Goal: Information Seeking & Learning: Find specific fact

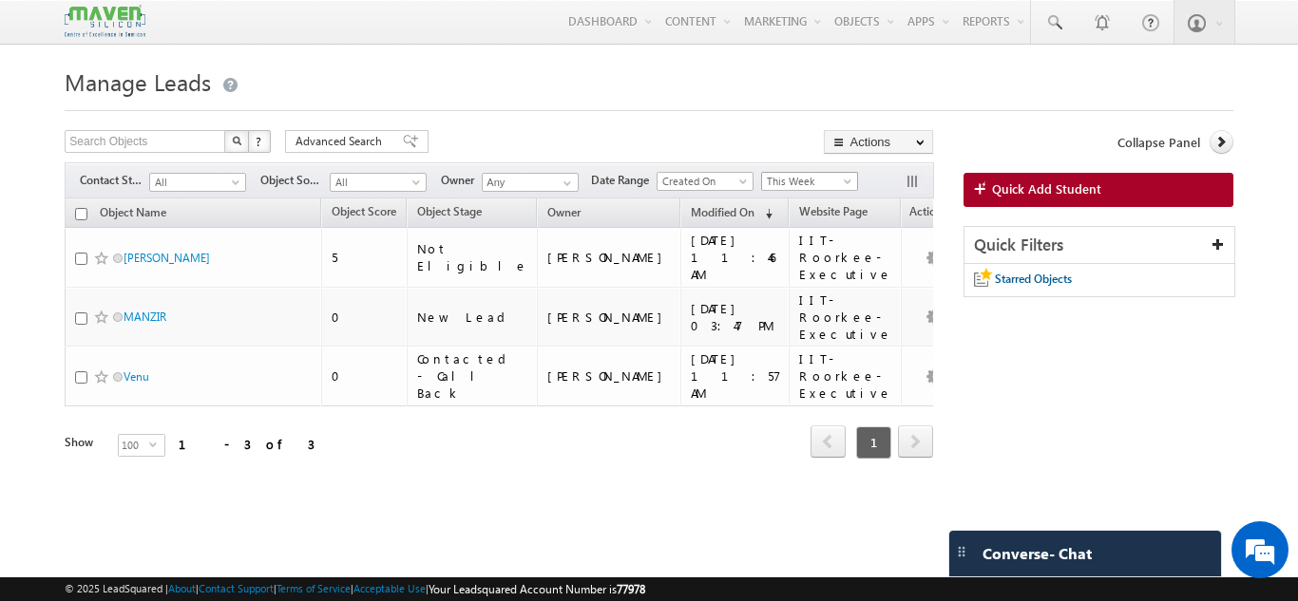
click at [801, 178] on span "This Week" at bounding box center [807, 181] width 90 height 17
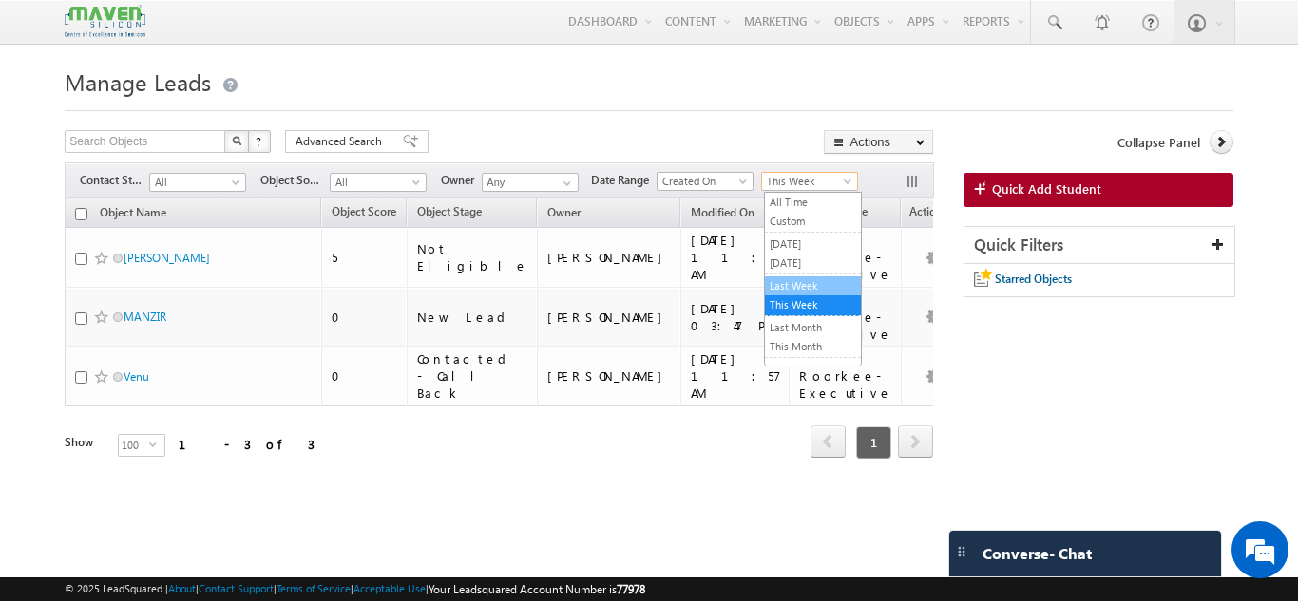
click at [781, 286] on link "Last Week" at bounding box center [813, 285] width 96 height 17
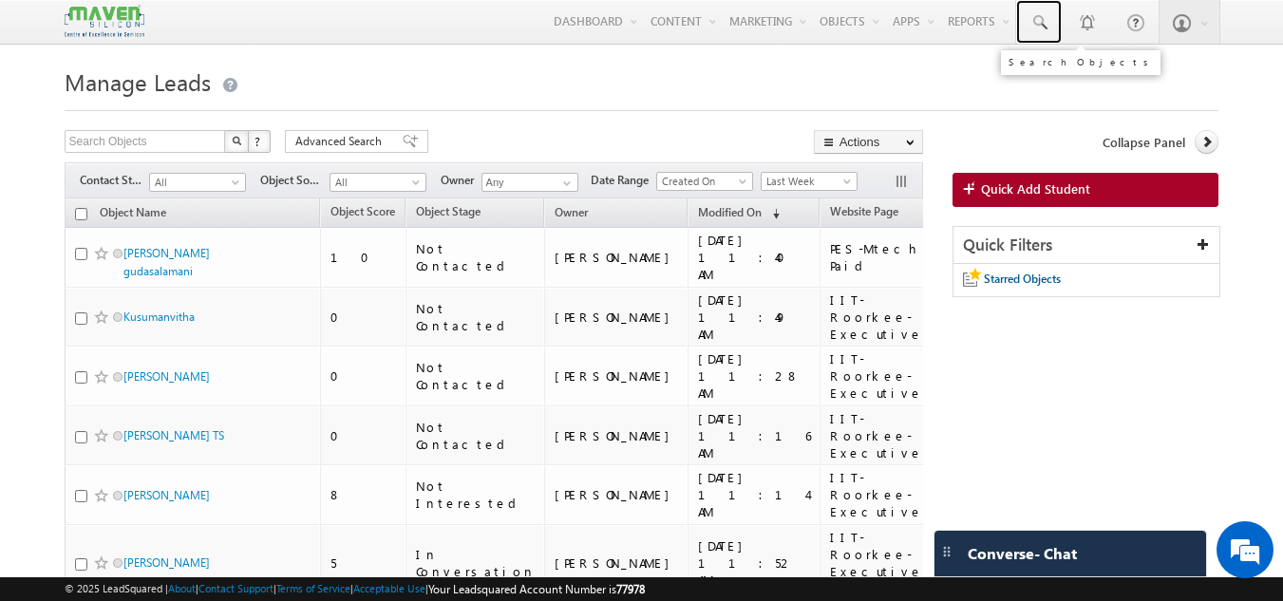
drag, startPoint x: 1031, startPoint y: 30, endPoint x: 1047, endPoint y: 77, distance: 49.3
click at [1031, 30] on span at bounding box center [1039, 22] width 19 height 19
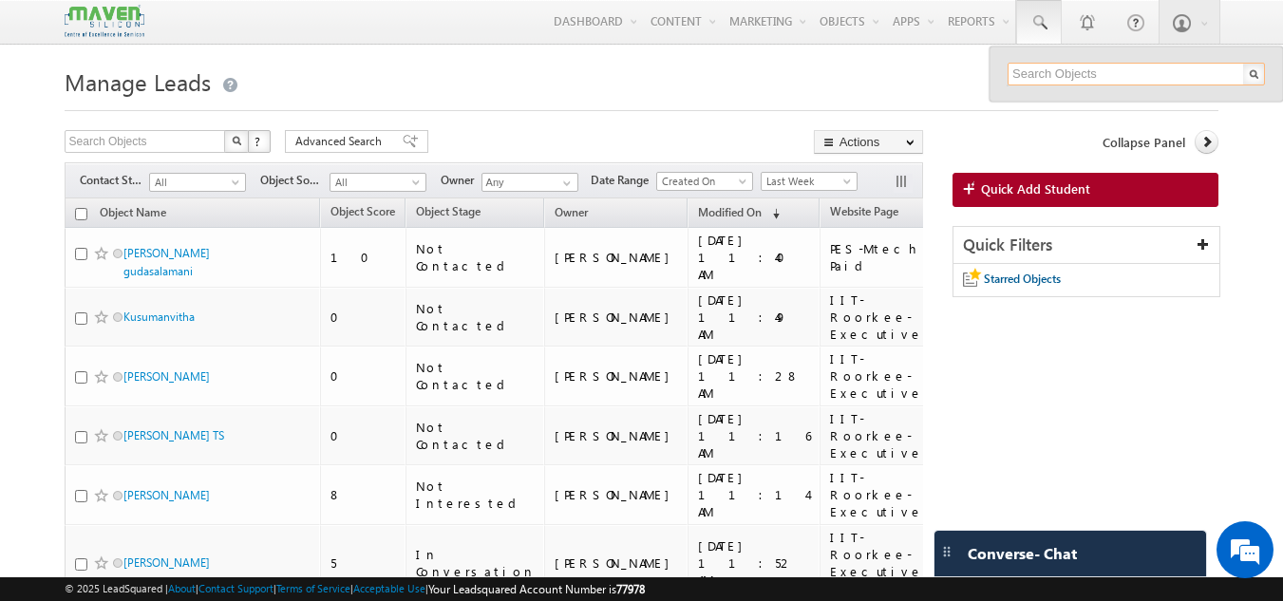
paste input "vivekjamwal28@gmail.com"
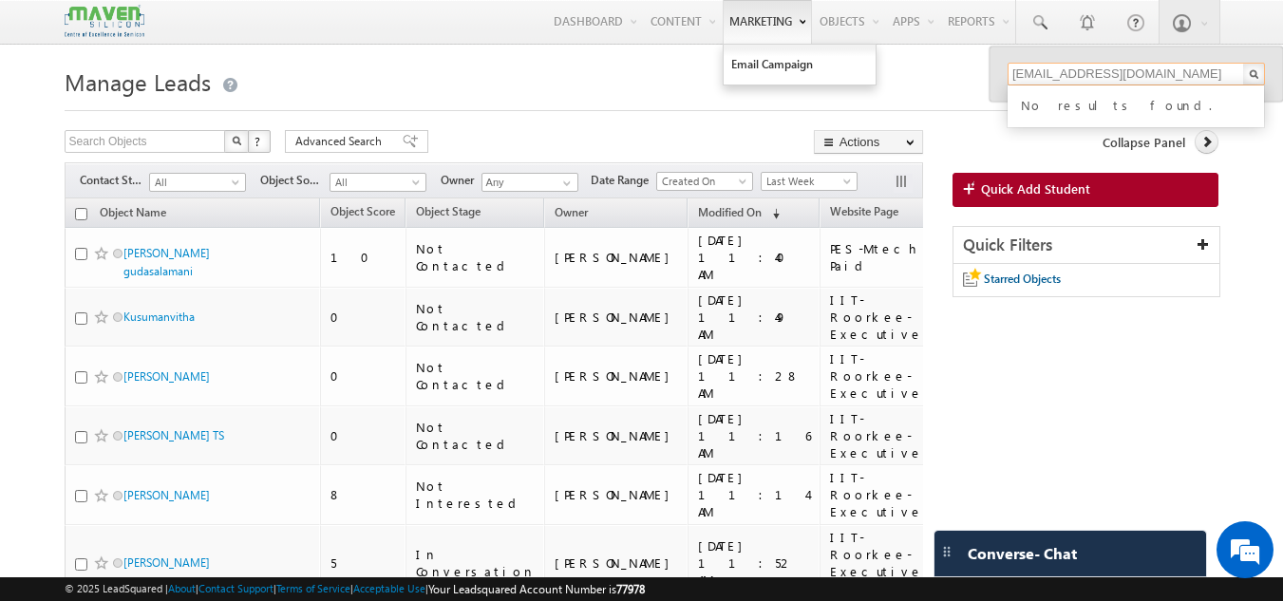
type input "vivekjamwal28@gmail.com"
click at [161, 133] on input "text" at bounding box center [146, 141] width 162 height 23
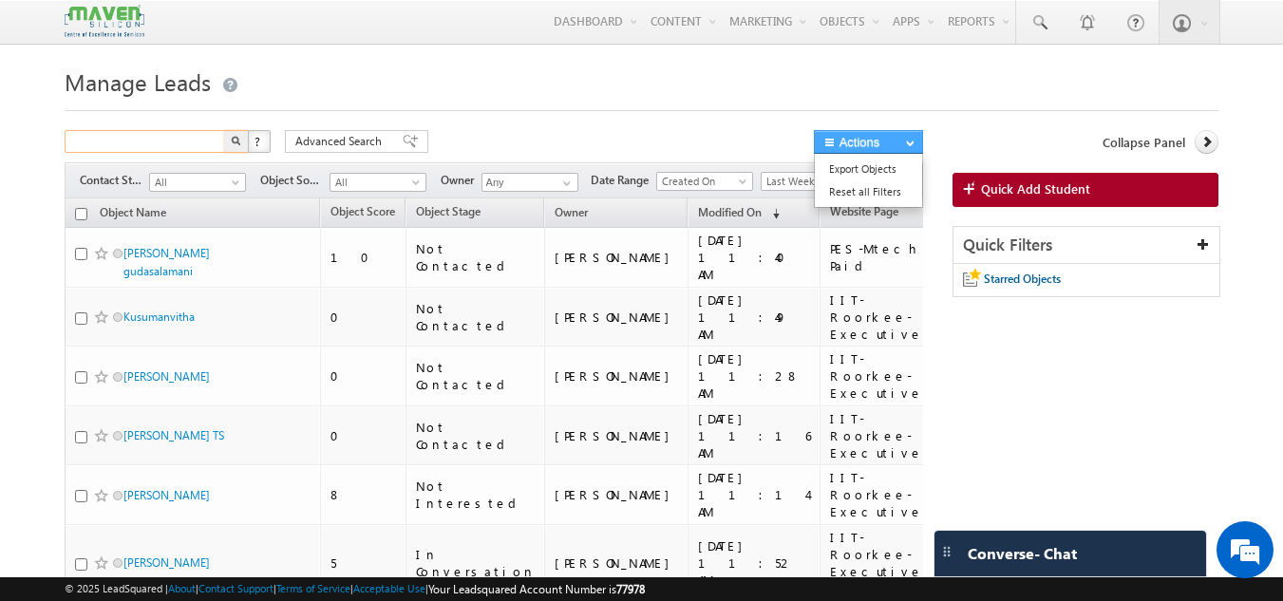
paste input "vivekjamwal28@gmail.com"
click at [241, 134] on button "button" at bounding box center [236, 141] width 25 height 23
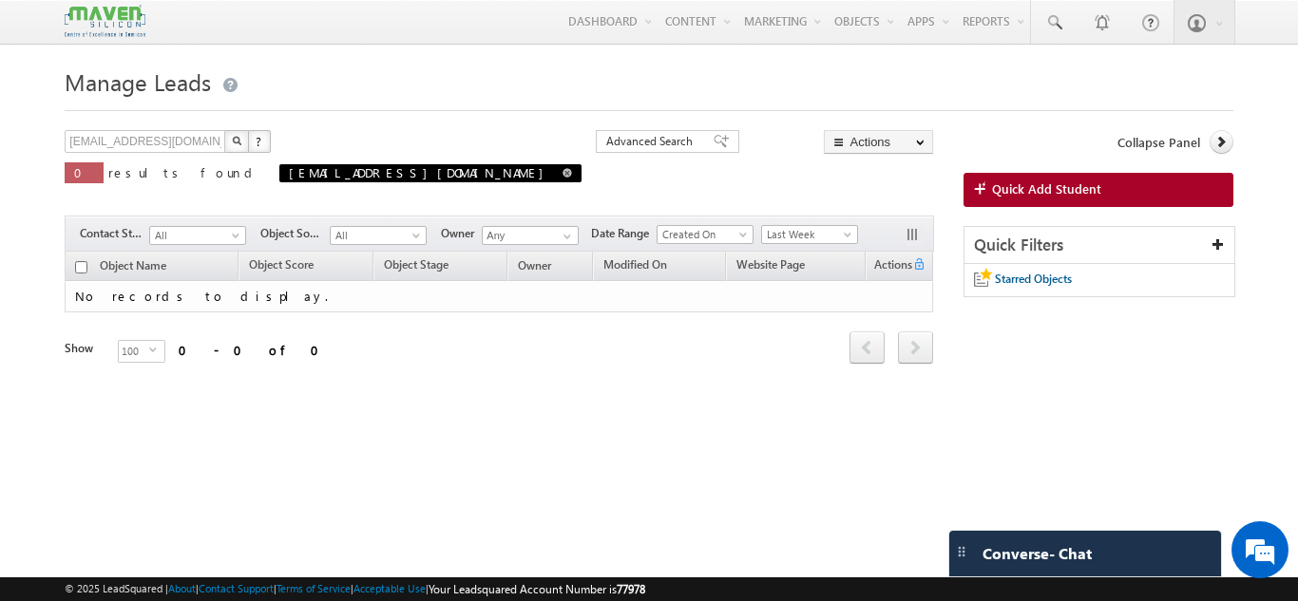
click at [562, 172] on span at bounding box center [566, 172] width 9 height 9
type input "Search Objects"
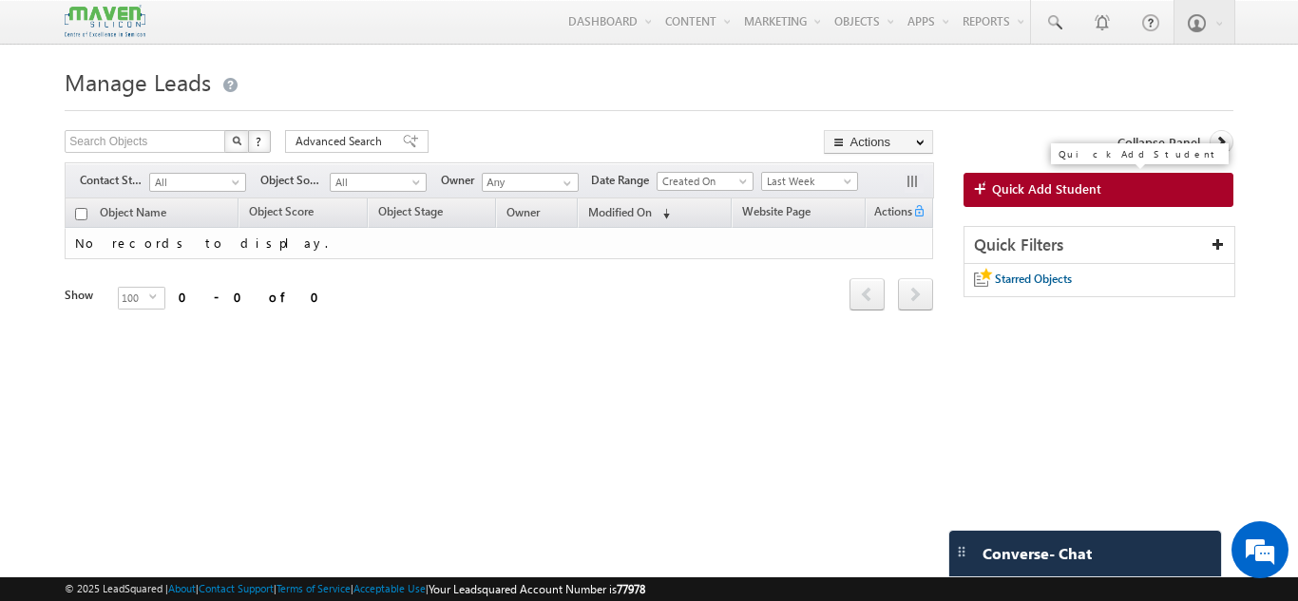
click at [1021, 199] on link "Quick Add Student" at bounding box center [1098, 190] width 270 height 34
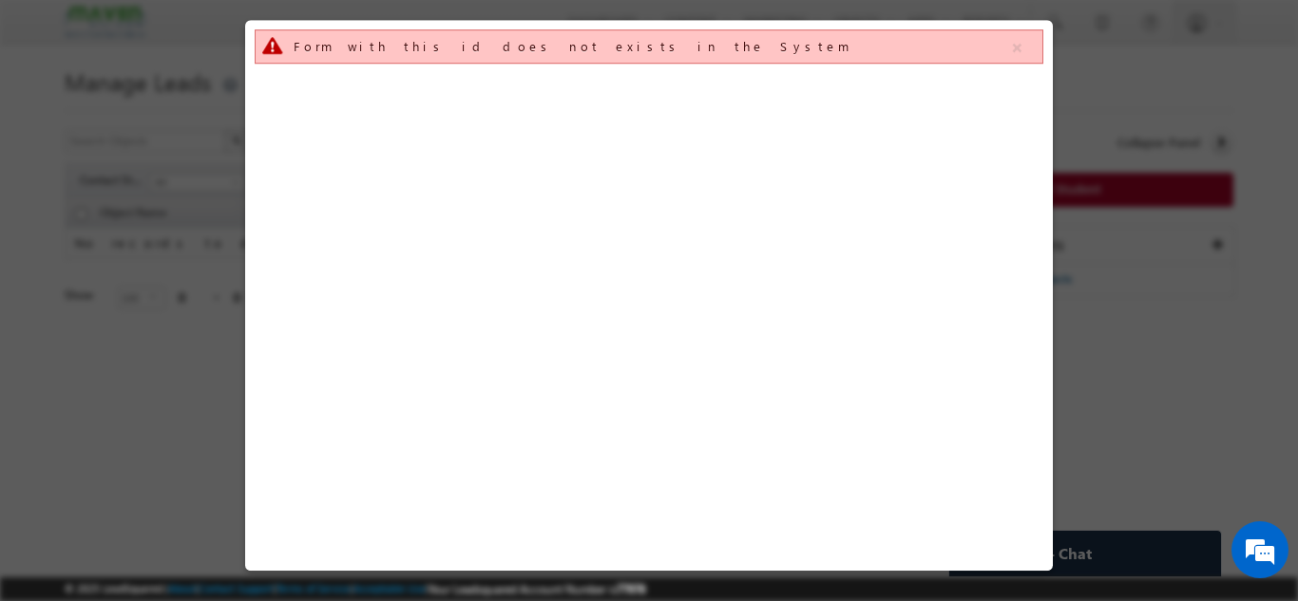
click at [1183, 142] on div at bounding box center [649, 300] width 1298 height 601
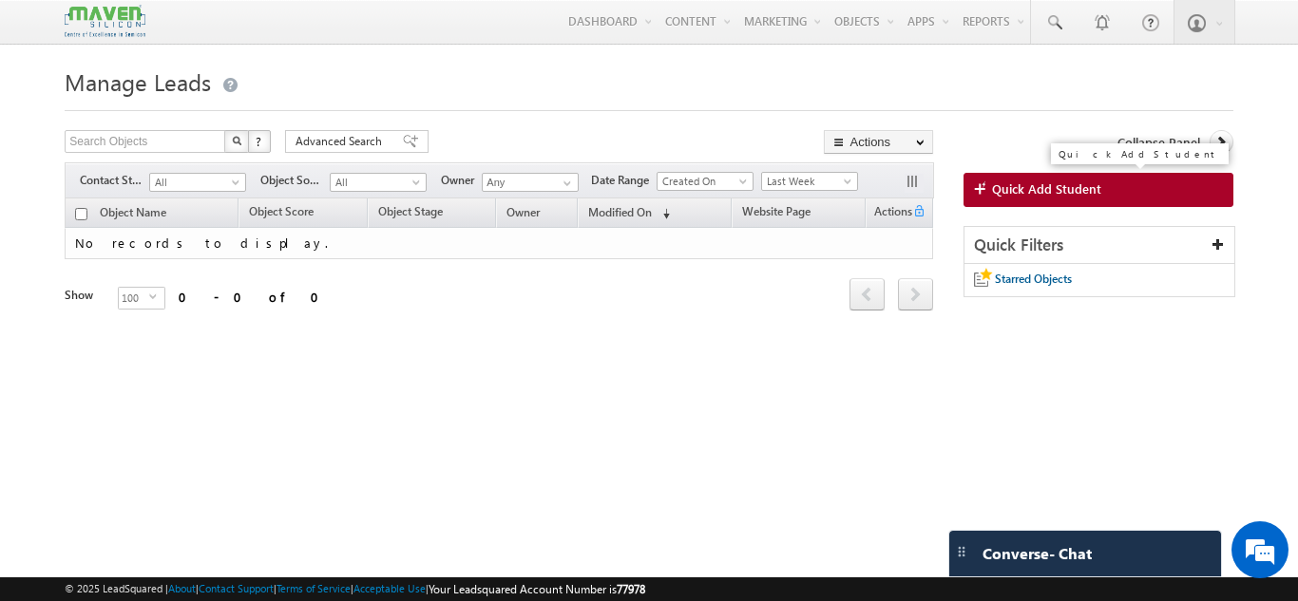
click at [1015, 192] on span "Quick Add Student" at bounding box center [1046, 188] width 109 height 17
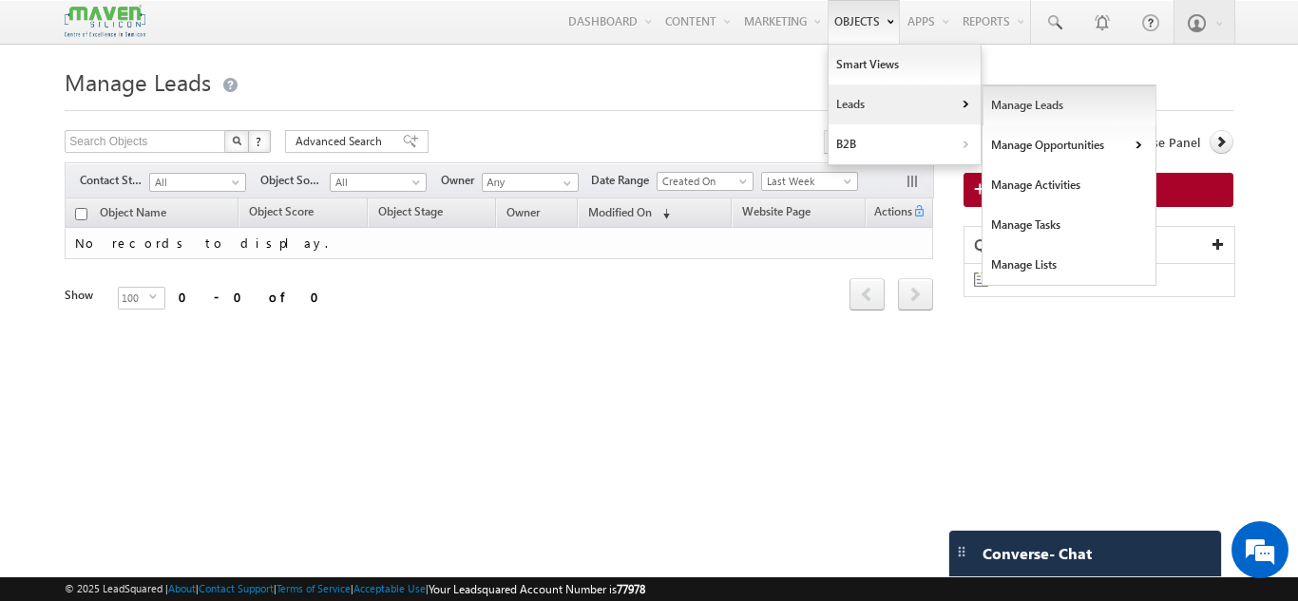
click at [996, 99] on link "Manage Leads" at bounding box center [1069, 105] width 174 height 40
